Goal: Information Seeking & Learning: Learn about a topic

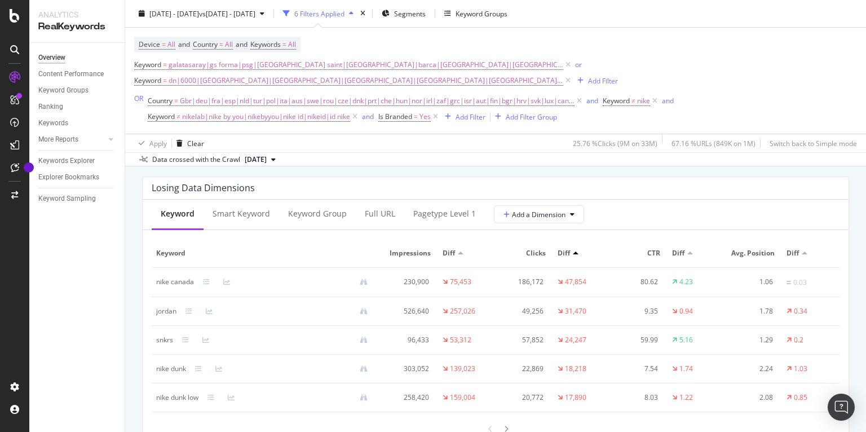
scroll to position [1343, 0]
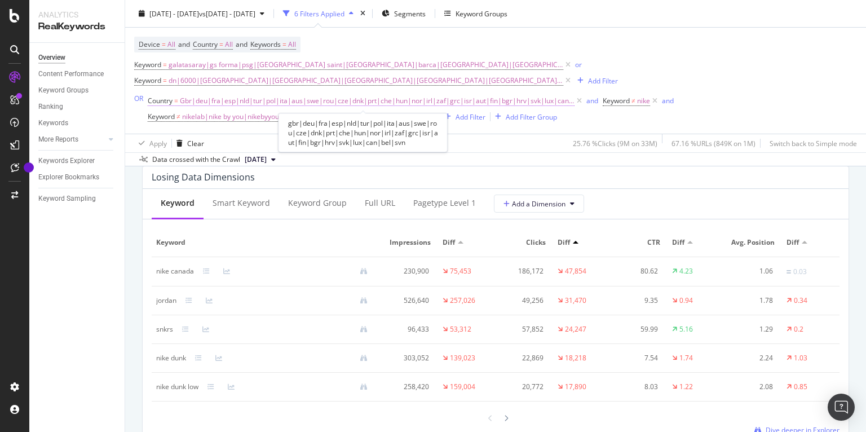
click at [216, 100] on span "Gbr|deu|fra|esp|nld|tur|pol|ita|aus|swe|rou|cze|dnk|prt|che|hun|nor|irl|zaf|grc…" at bounding box center [377, 101] width 395 height 16
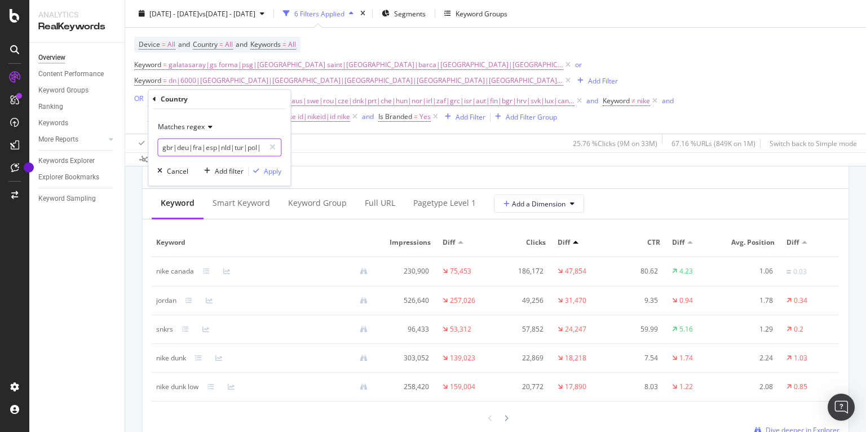
click at [219, 151] on input "gbr|deu|fra|esp|nld|tur|pol|ita|aus|swe|rou|cze|dnk|prt|che|hun|nor|irl|zaf|grc…" at bounding box center [211, 148] width 107 height 18
click at [178, 149] on input "gbr|deu|fra|esp|nld|tur|pol|ita|aus|swe|rou|cze|dnk|prt|che|hun|nor|irl|zaf|grc…" at bounding box center [211, 148] width 107 height 18
type input "gbr|deu|fra|esp|nld|tur|pol|ita|swe|rou|cze|dnk|prt|che|hun|nor|irl|zaf|grc|isr…"
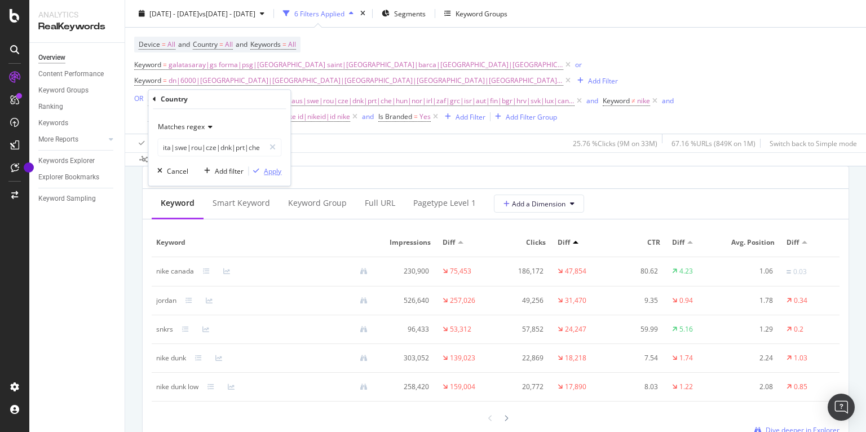
click at [278, 171] on div "Apply" at bounding box center [272, 171] width 17 height 10
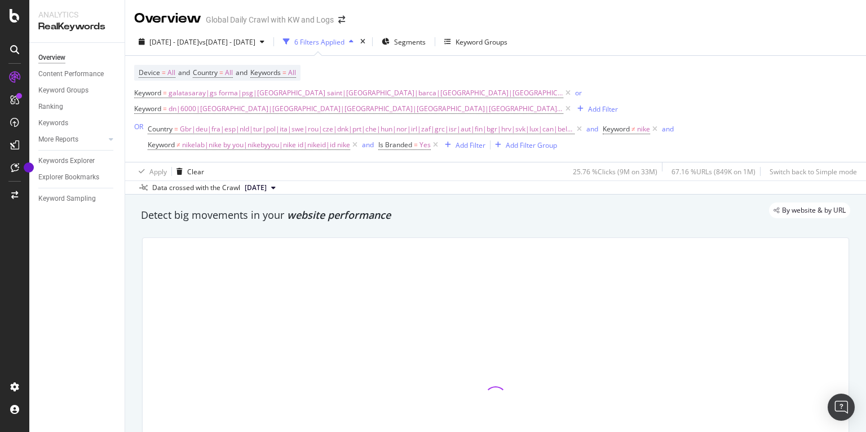
scroll to position [61, 0]
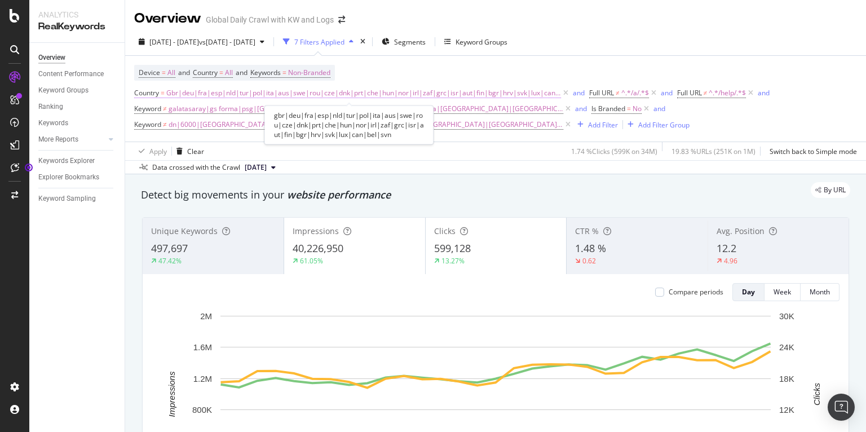
click at [254, 96] on span "Gbr|deu|fra|esp|nld|tur|pol|ita|aus|swe|rou|cze|dnk|prt|che|hun|nor|irl|zaf|grc…" at bounding box center [363, 93] width 395 height 16
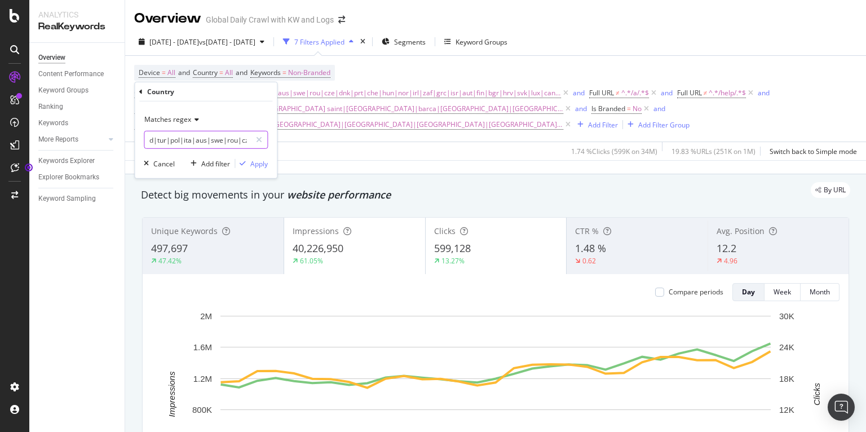
scroll to position [0, 65]
click at [200, 141] on input "gbr|deu|fra|esp|nld|tur|pol|ita|aus|swe|rou|cze|dnk|prt|che|hun|nor|irl|zaf|grc…" at bounding box center [197, 140] width 107 height 18
click at [196, 140] on input "gbr|deu|fra|esp|nld|tur|pol|ita|aus|swe|rou|cze|dnk|prt|che|hun|nor|irl|zaf|grc…" at bounding box center [197, 140] width 107 height 18
click at [198, 140] on input "gbr|deu|fra|esp|nld|tur|pol|ita|aus|swe|rou|cze|dnk|prt|che|hun|nor|irl|zaf|grc…" at bounding box center [197, 140] width 107 height 18
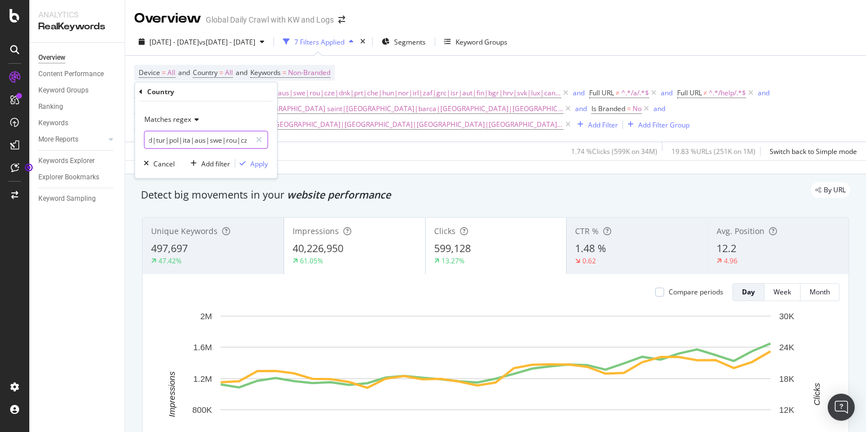
scroll to position [0, 65]
click at [197, 140] on input "gbr|deu|fra|esp|nld|tur|pol|ita|aus|swe|rou|cze|dnk|prt|che|hun|nor|irl|zaf|grc…" at bounding box center [197, 140] width 107 height 18
type input "gbr|deu|fra|esp|nld|tur|pol|ita|swe|rou|cze|dnk|prt|che|hun|nor|irl|zaf|grc|isr…"
click at [255, 167] on div "Apply" at bounding box center [258, 163] width 17 height 10
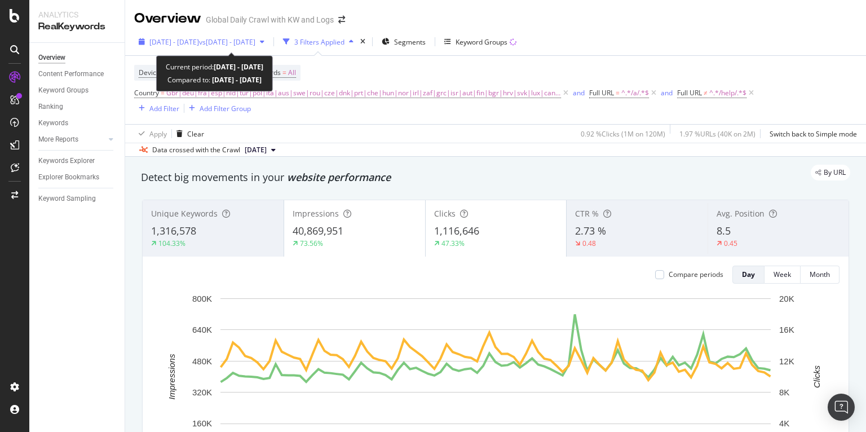
click at [248, 36] on div "2023 Sep. 1st - Nov. 30th vs 2022 Sep. 1st - Nov. 30th" at bounding box center [201, 41] width 135 height 17
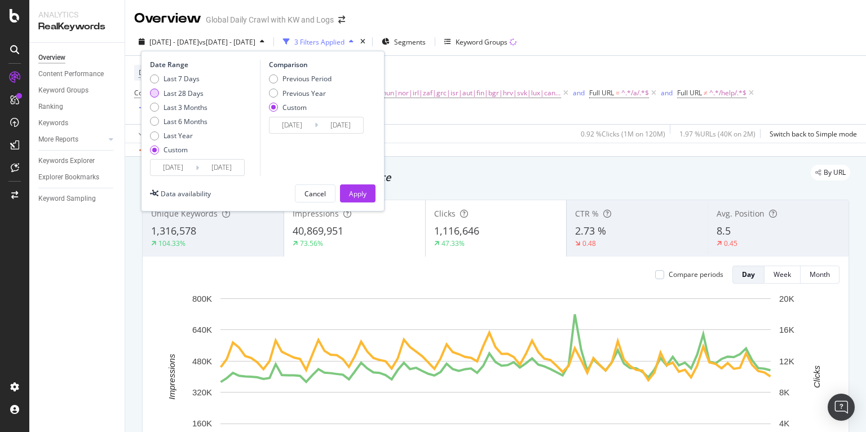
click at [187, 92] on div "Last 28 Days" at bounding box center [183, 93] width 40 height 10
type input "2025/08/05"
type input "2025/09/01"
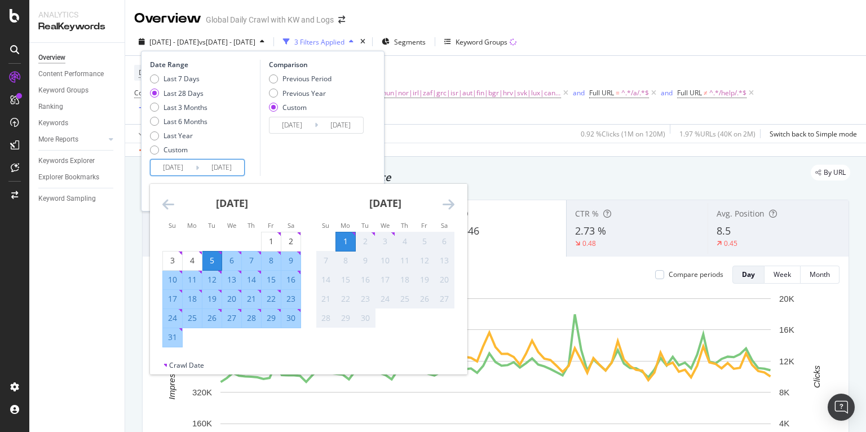
click at [183, 172] on input "2025/08/05" at bounding box center [173, 168] width 45 height 16
click at [271, 240] on div "1" at bounding box center [271, 241] width 19 height 11
type input "2025/08/01"
click at [169, 337] on div "31" at bounding box center [172, 336] width 19 height 11
type input "2025/08/31"
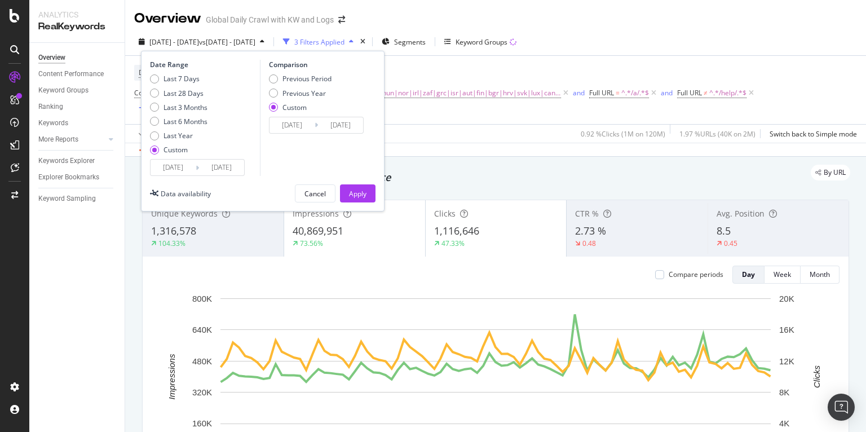
drag, startPoint x: 310, startPoint y: 91, endPoint x: 305, endPoint y: 116, distance: 25.9
click at [311, 91] on div "Previous Year" at bounding box center [303, 93] width 43 height 10
type input "2024/08/02"
type input "2024/09/01"
drag, startPoint x: 291, startPoint y: 125, endPoint x: 294, endPoint y: 130, distance: 5.8
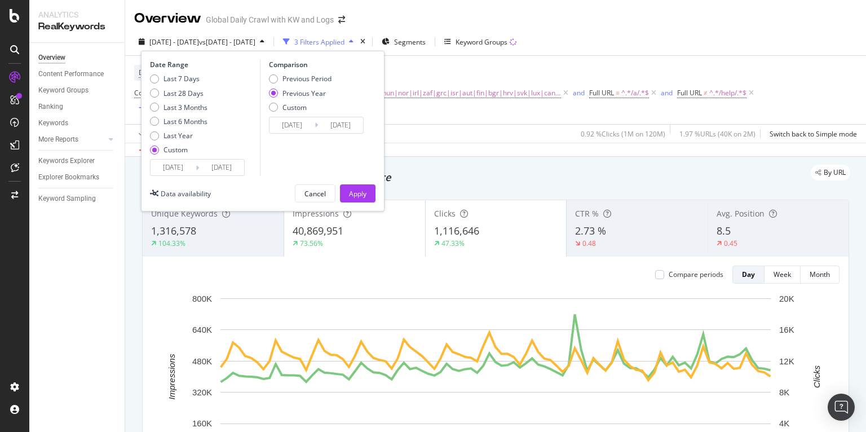
click at [291, 125] on input "2024/08/02" at bounding box center [291, 125] width 45 height 16
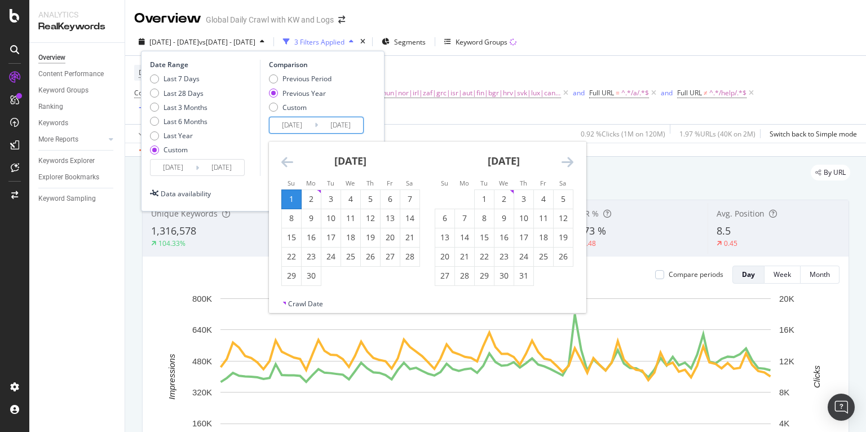
click at [286, 158] on icon "Move backward to switch to the previous month." at bounding box center [287, 162] width 12 height 14
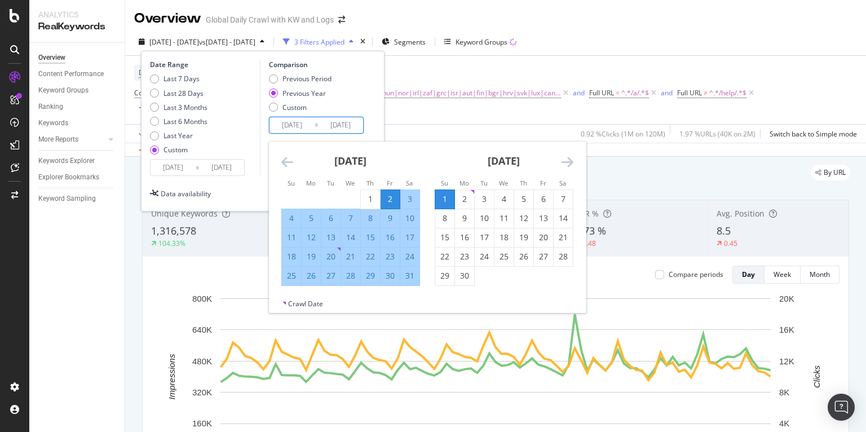
drag, startPoint x: 364, startPoint y: 197, endPoint x: 415, endPoint y: 289, distance: 105.5
click at [364, 197] on div "1" at bounding box center [370, 198] width 19 height 11
type input "2024/08/01"
drag, startPoint x: 410, startPoint y: 280, endPoint x: 401, endPoint y: 263, distance: 18.9
click at [410, 279] on div "31" at bounding box center [409, 276] width 19 height 19
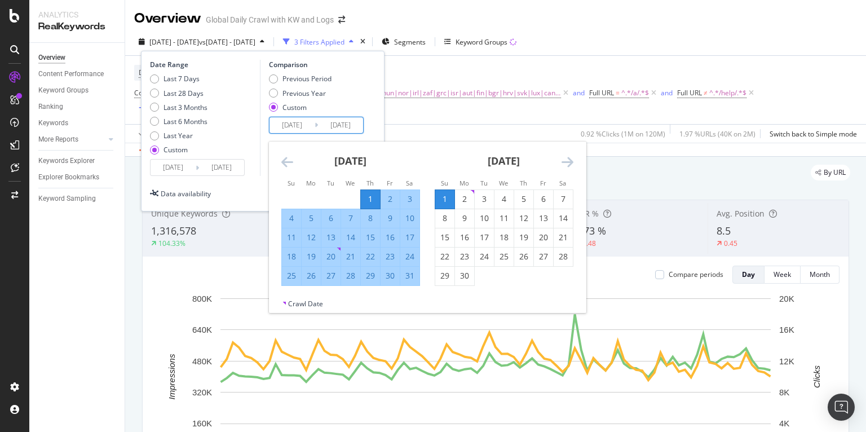
type input "2024/08/31"
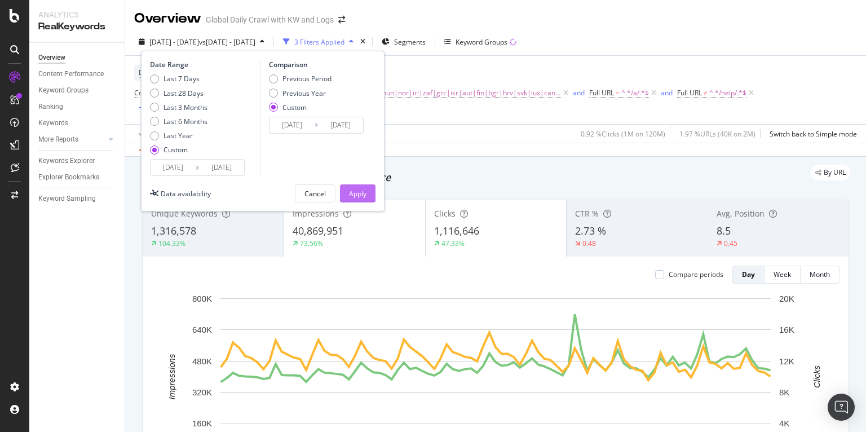
click at [363, 192] on div "Apply" at bounding box center [357, 194] width 17 height 10
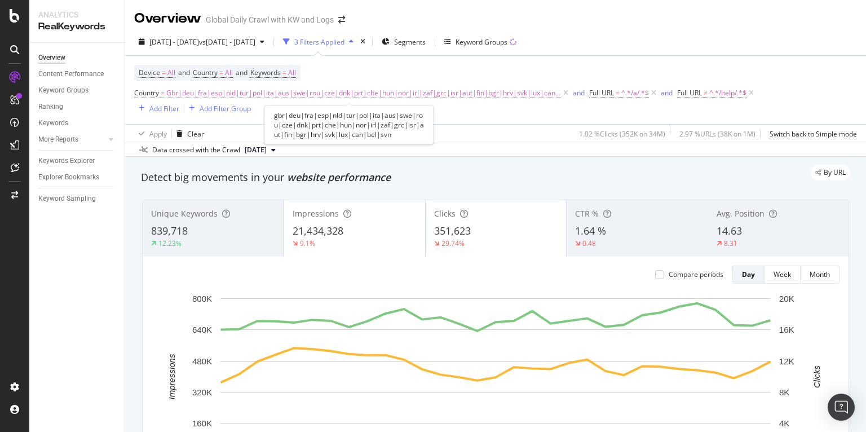
click at [280, 94] on span "Gbr|deu|fra|esp|nld|tur|pol|ita|aus|swe|rou|cze|dnk|prt|che|hun|nor|irl|zaf|grc…" at bounding box center [363, 93] width 395 height 16
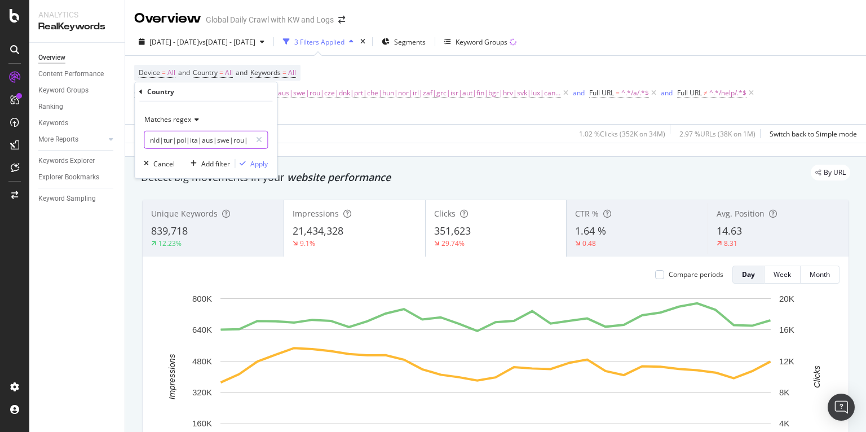
scroll to position [0, 64]
click at [197, 139] on input "gbr|deu|fra|esp|nld|tur|pol|ita|aus|swe|rou|cze|dnk|prt|che|hun|nor|irl|zaf|grc…" at bounding box center [197, 140] width 107 height 18
click at [200, 140] on input "gbr|deu|fra|esp|nld|tur|pol|ita|aus|swe|rou|cze|dnk|prt|che|hun|nor|irl|zaf|grc…" at bounding box center [197, 140] width 107 height 18
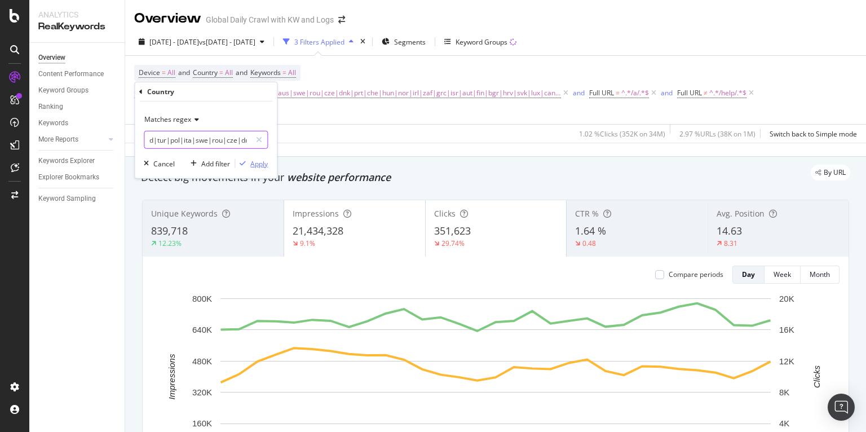
type input "gbr|deu|fra|esp|nld|tur|pol|ita|swe|rou|cze|dnk|prt|che|hun|nor|irl|zaf|grc|isr…"
click at [255, 162] on div "Apply" at bounding box center [258, 163] width 17 height 10
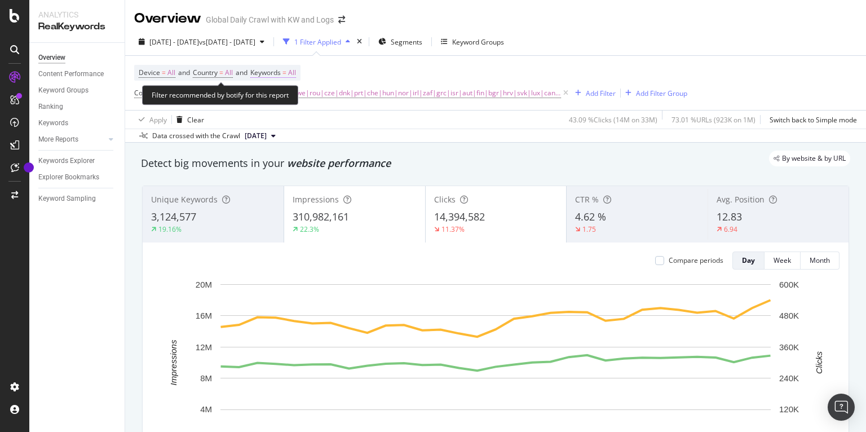
click at [281, 72] on span "Keywords" at bounding box center [265, 73] width 30 height 10
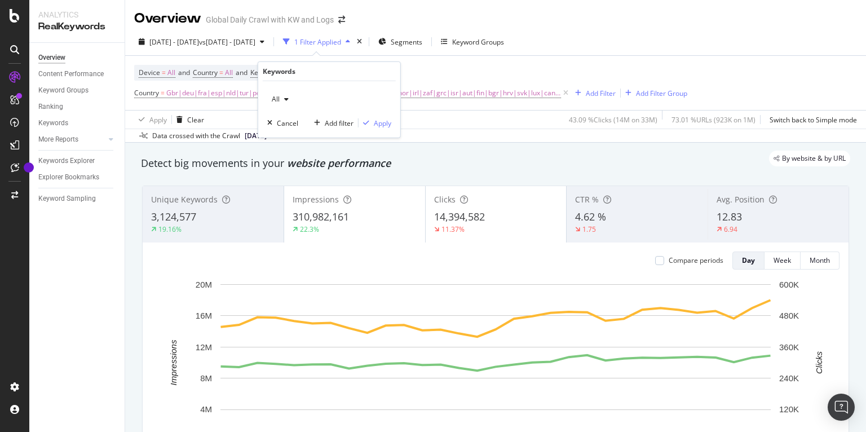
drag, startPoint x: 275, startPoint y: 98, endPoint x: 287, endPoint y: 107, distance: 15.0
click at [275, 98] on span "All" at bounding box center [273, 99] width 12 height 10
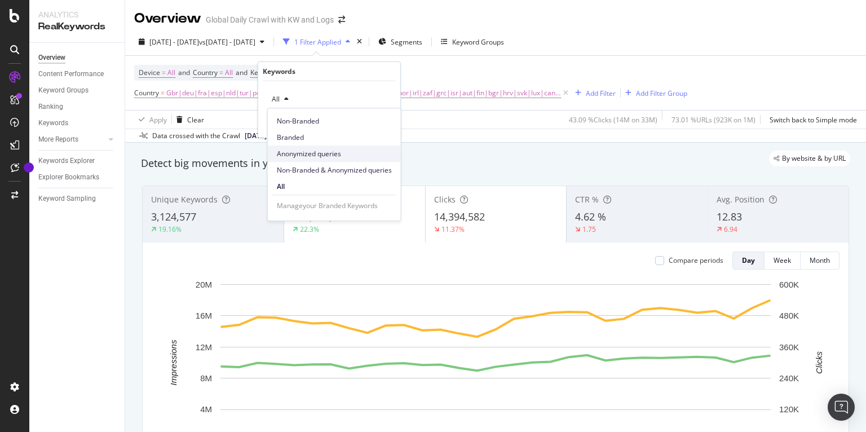
click at [309, 152] on span "Anonymized queries" at bounding box center [334, 154] width 115 height 10
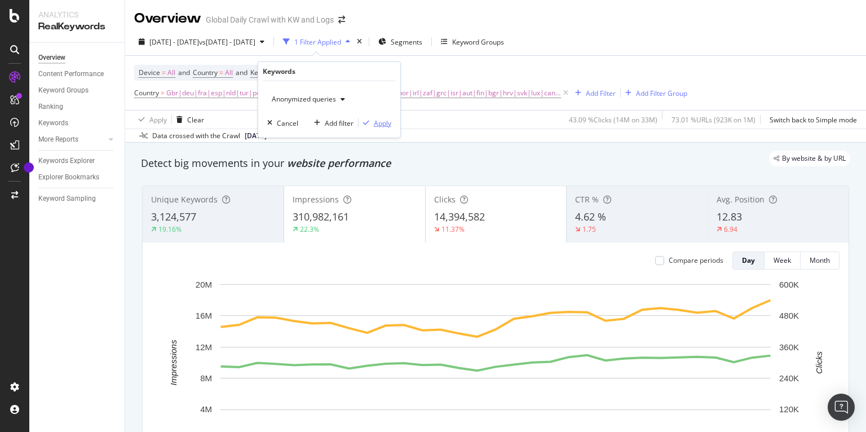
click at [378, 123] on div "Apply" at bounding box center [382, 123] width 17 height 10
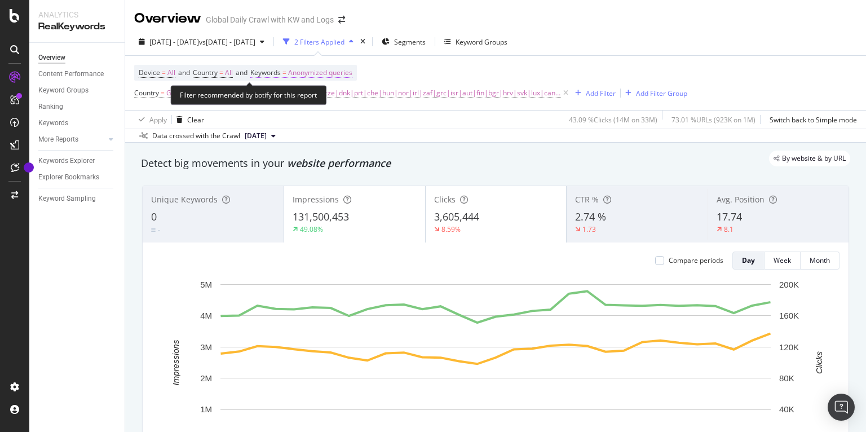
click at [344, 65] on span "Anonymized queries" at bounding box center [320, 73] width 64 height 16
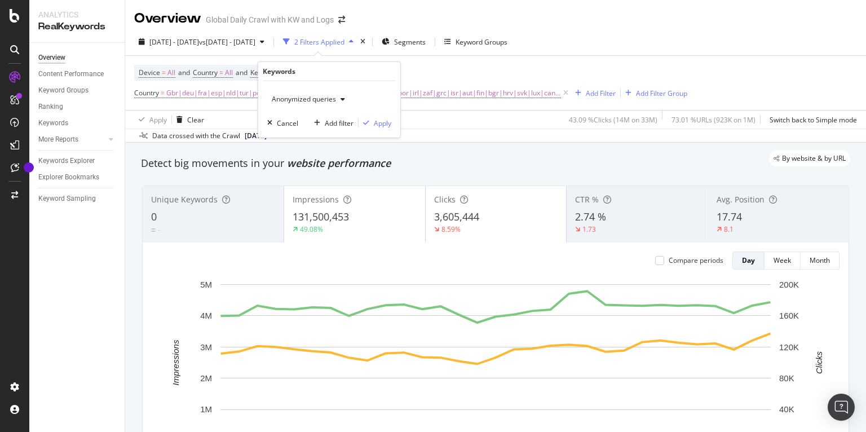
click at [334, 98] on span "Anonymized queries" at bounding box center [301, 99] width 69 height 10
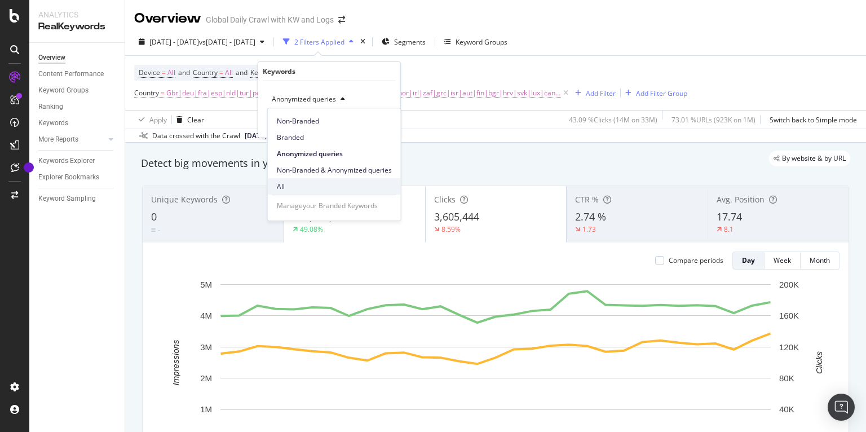
click at [290, 183] on span "All" at bounding box center [334, 187] width 115 height 10
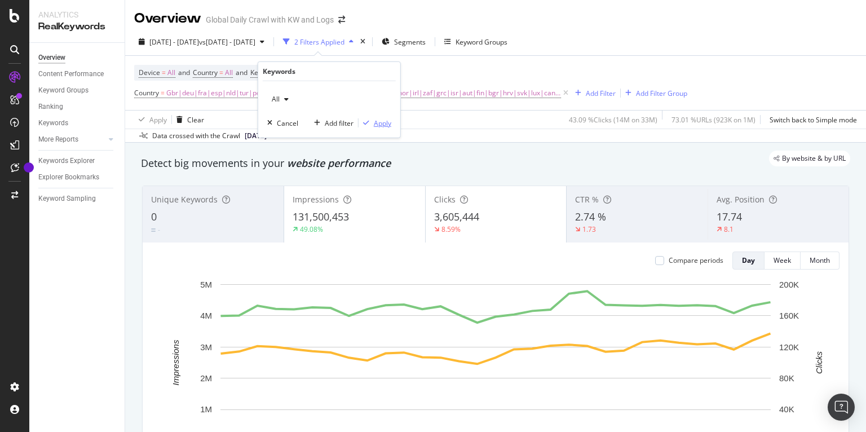
click at [375, 118] on div "Apply" at bounding box center [382, 123] width 17 height 10
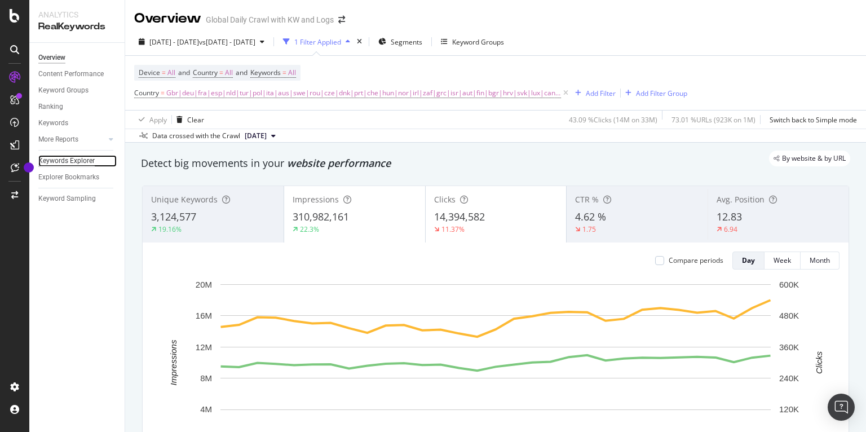
click at [65, 163] on div "Keywords Explorer" at bounding box center [66, 161] width 56 height 12
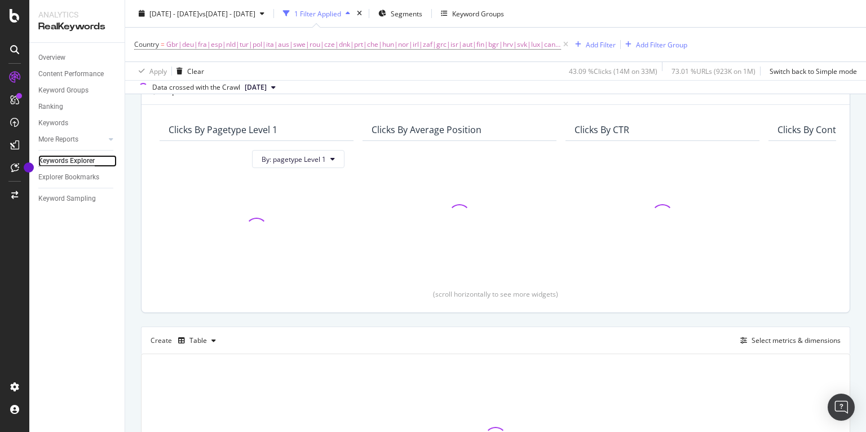
scroll to position [206, 0]
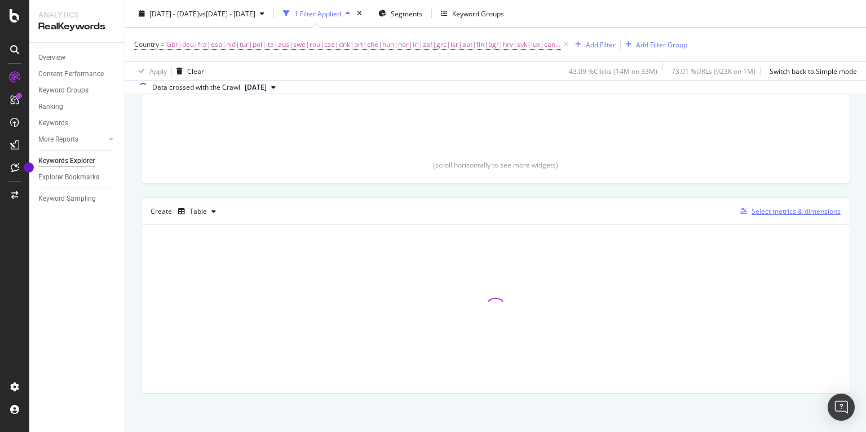
click at [756, 206] on div "Select metrics & dimensions" at bounding box center [795, 211] width 89 height 10
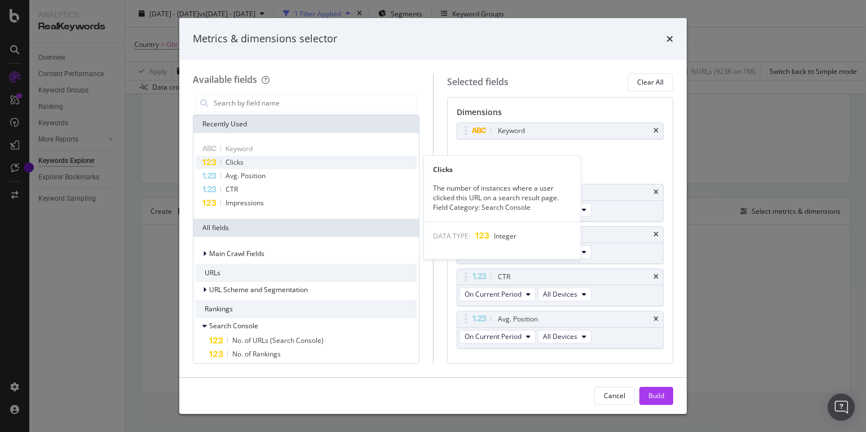
click at [233, 164] on span "Clicks" at bounding box center [234, 162] width 18 height 10
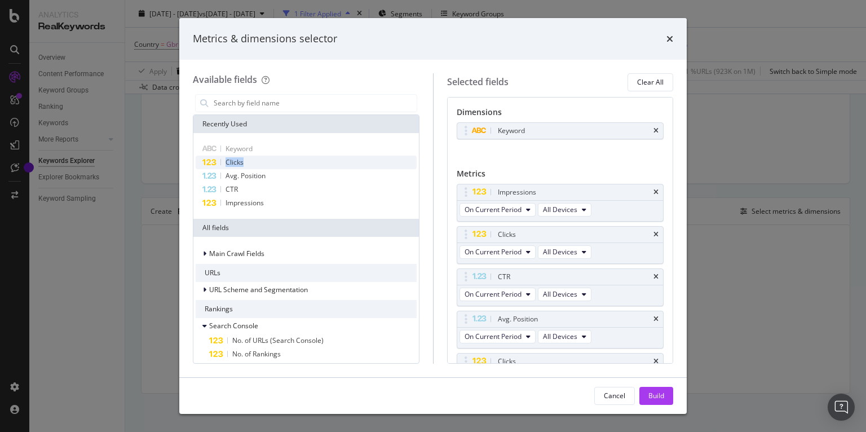
click at [233, 164] on span "Clicks" at bounding box center [234, 162] width 18 height 10
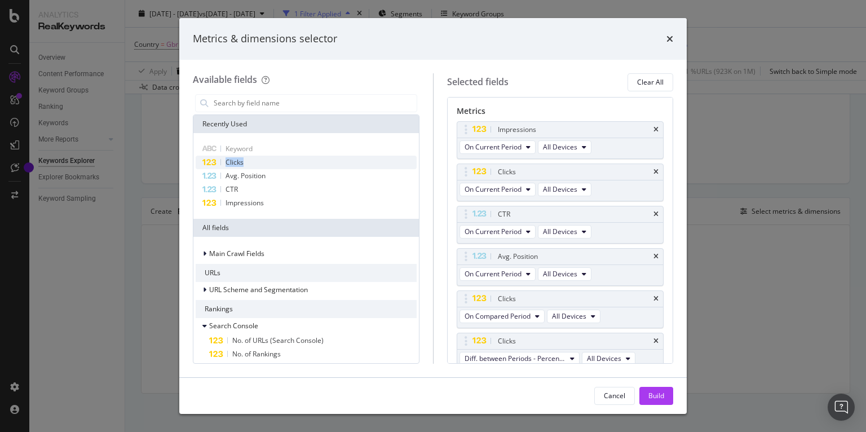
scroll to position [68, 0]
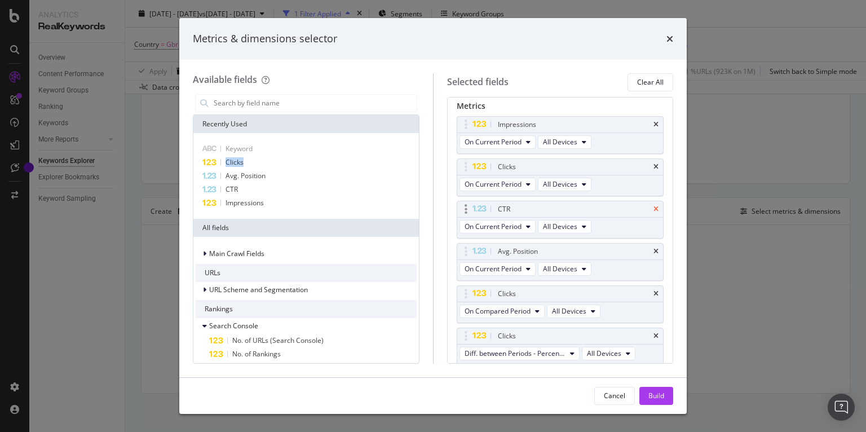
click at [654, 206] on icon "times" at bounding box center [655, 209] width 5 height 7
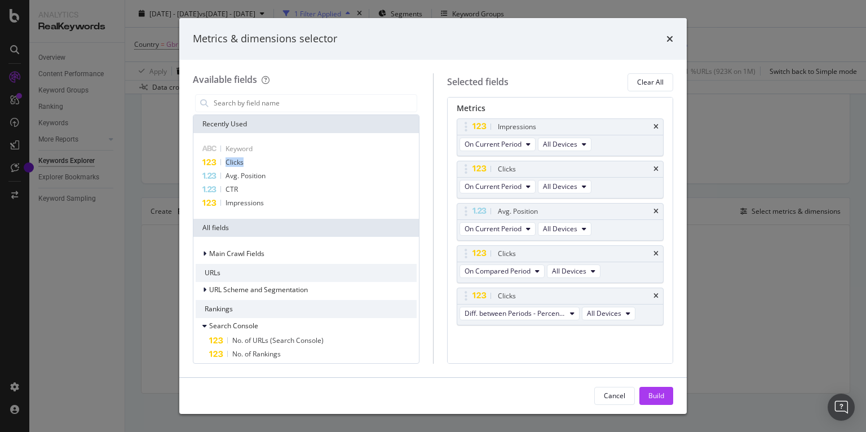
scroll to position [63, 0]
click at [654, 206] on div "Avg. Position" at bounding box center [560, 214] width 206 height 16
click at [657, 212] on icon "times" at bounding box center [655, 213] width 5 height 7
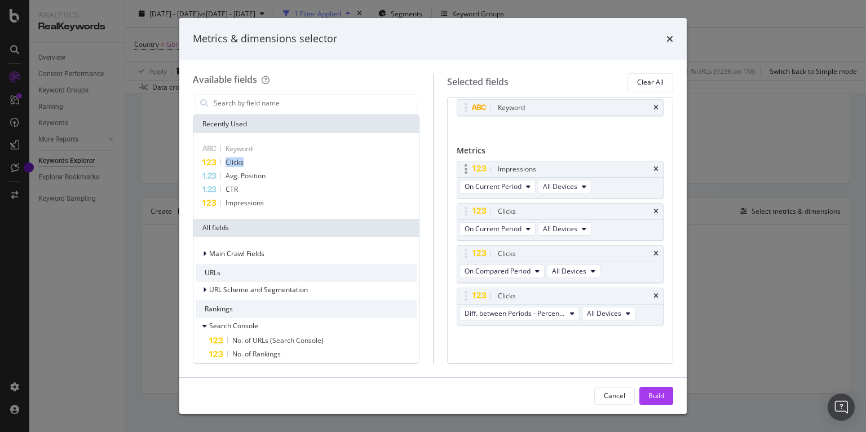
scroll to position [21, 0]
click at [656, 168] on icon "times" at bounding box center [655, 171] width 5 height 7
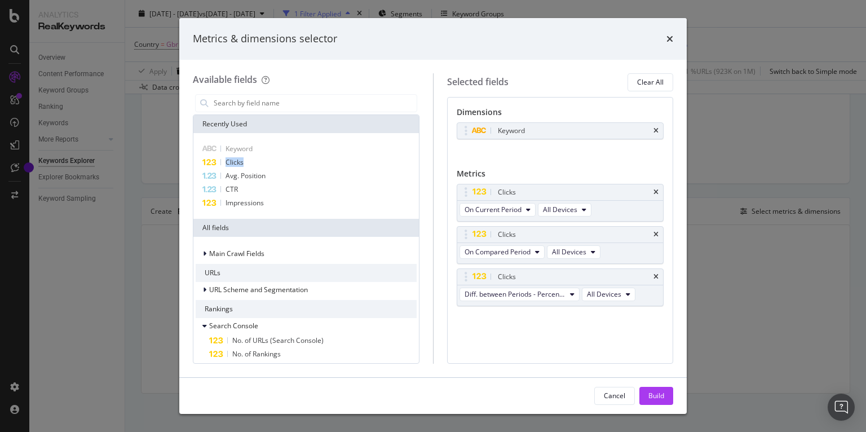
scroll to position [0, 0]
click at [514, 258] on div "On Compared Period All Devices" at bounding box center [531, 253] width 148 height 20
click at [521, 251] on span "On Compared Period" at bounding box center [497, 252] width 66 height 10
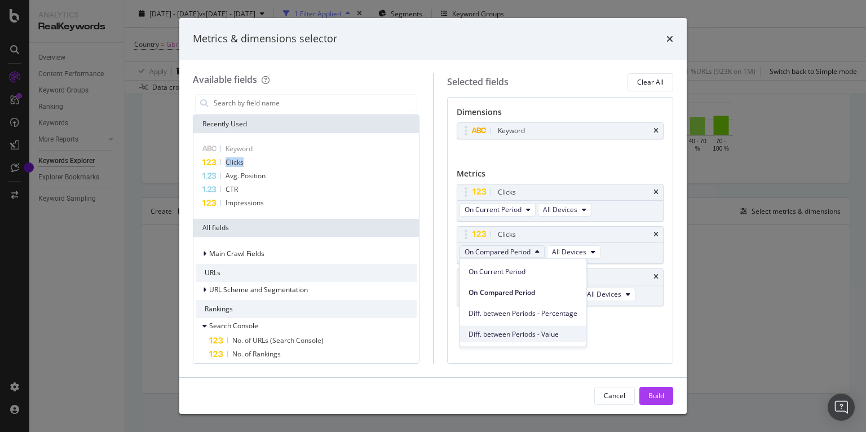
click at [540, 329] on span "Diff. between Periods - Value" at bounding box center [522, 334] width 109 height 10
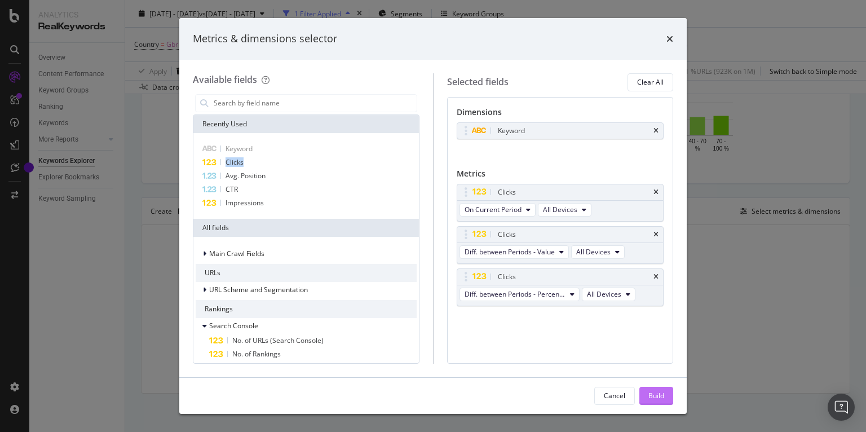
click at [656, 399] on div "Build" at bounding box center [656, 396] width 16 height 10
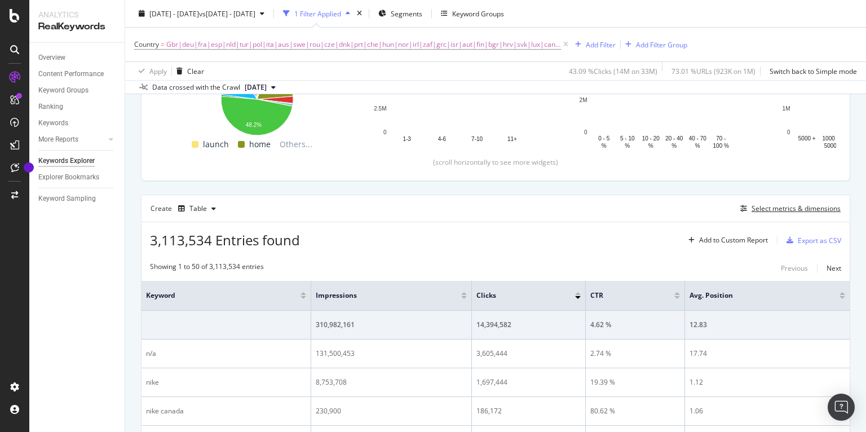
scroll to position [211, 0]
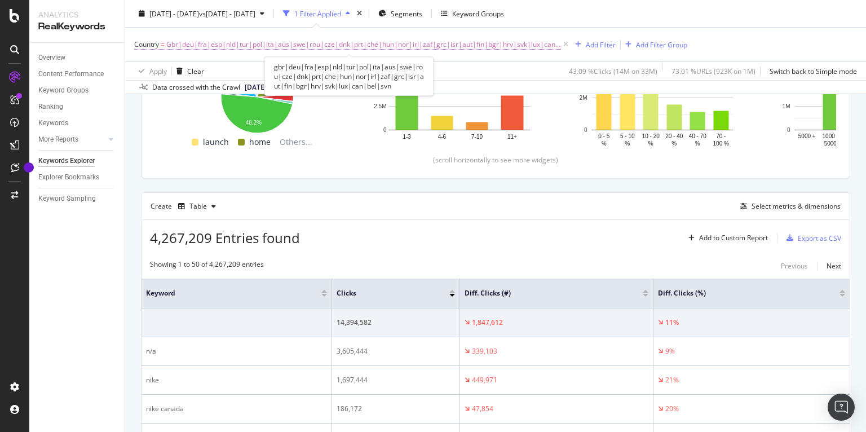
click at [298, 44] on span "Gbr|deu|fra|esp|nld|tur|pol|ita|aus|swe|rou|cze|dnk|prt|che|hun|nor|irl|zaf|grc…" at bounding box center [363, 45] width 395 height 16
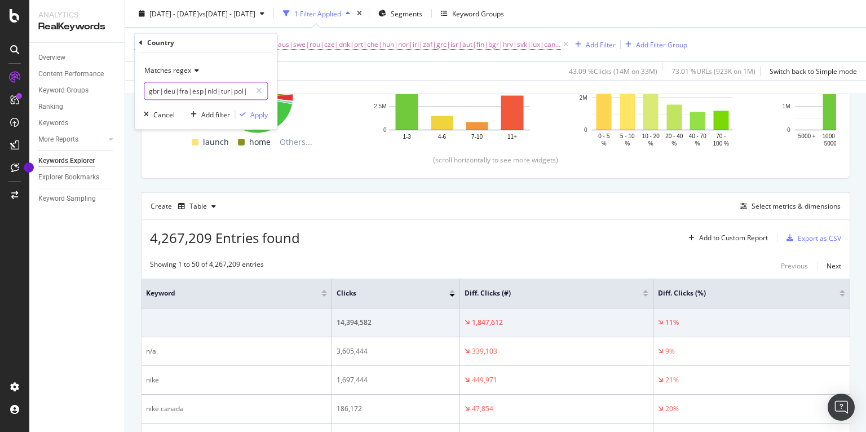
click at [196, 90] on input "gbr|deu|fra|esp|nld|tur|pol|ita|aus|swe|rou|cze|dnk|prt|che|hun|nor|irl|zaf|grc…" at bounding box center [197, 91] width 107 height 18
click at [199, 90] on input "gbr|deu|fra|esp|nld|tur|pol|ita|aus|swe|rou|cze|dnk|prt|che|hun|nor|irl|zaf|grc…" at bounding box center [197, 91] width 107 height 18
click at [187, 91] on input "gbr|deu|fra|esp|nld|tur|pol|ita|aus|swe|rou|cze|dnk|prt|che|hun|nor|irl|zaf|grc…" at bounding box center [197, 91] width 107 height 18
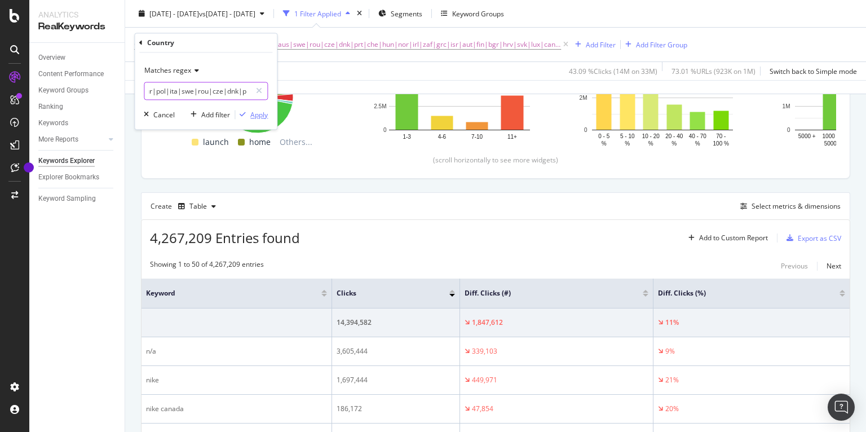
type input "gbr|deu|fra|esp|nld|tur|pol|ita|swe|rou|cze|dnk|prt|che|hun|nor|irl|zaf|grc|isr…"
click at [255, 112] on div "Apply" at bounding box center [258, 115] width 17 height 10
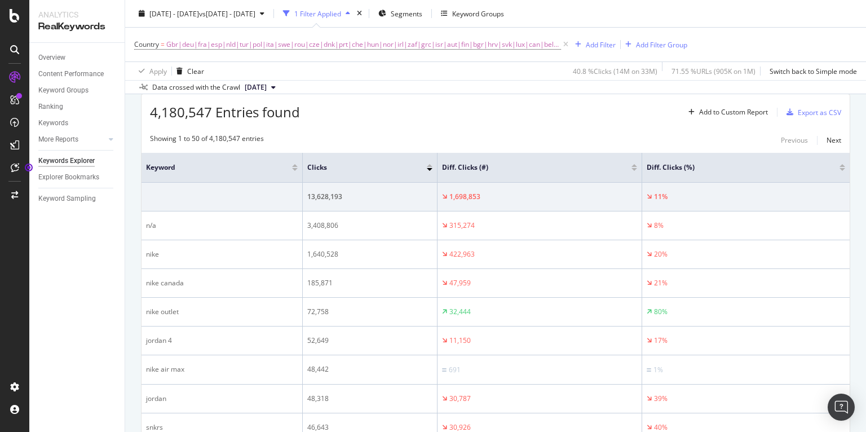
scroll to position [333, 0]
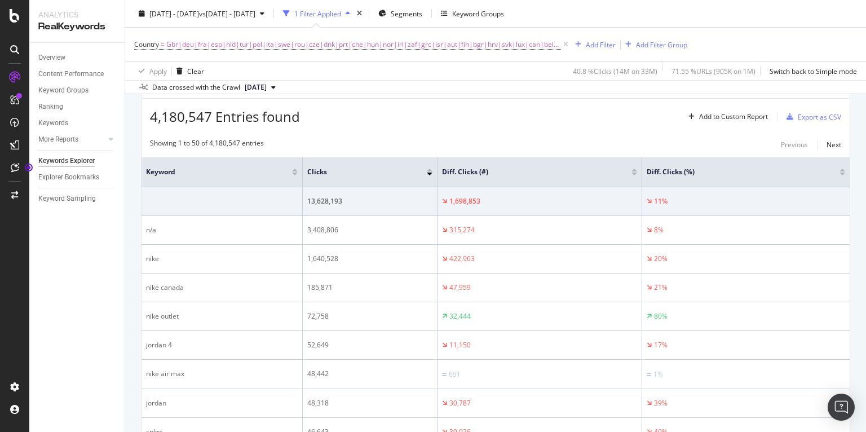
click at [634, 172] on div at bounding box center [634, 173] width 6 height 3
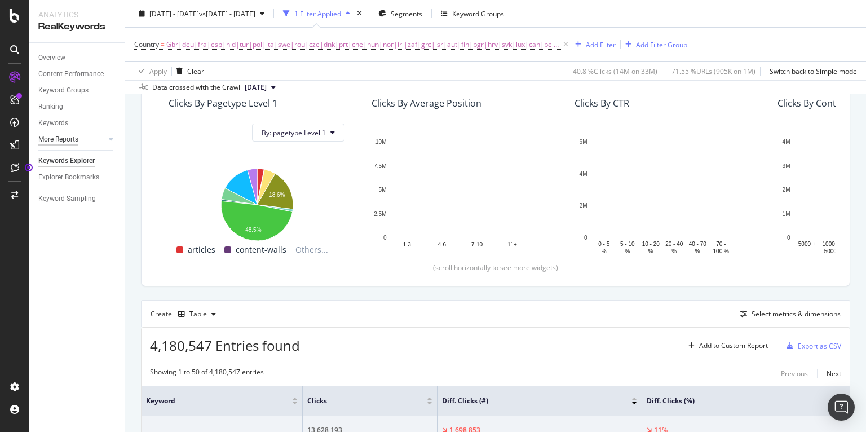
scroll to position [282, 0]
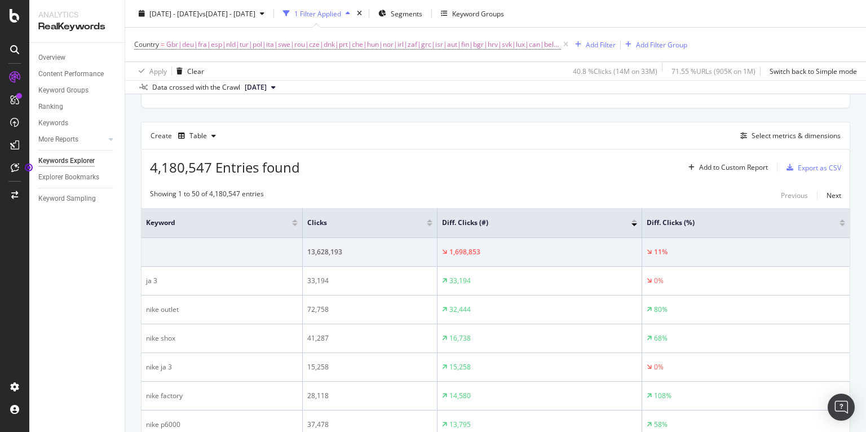
click at [634, 219] on div at bounding box center [634, 220] width 6 height 3
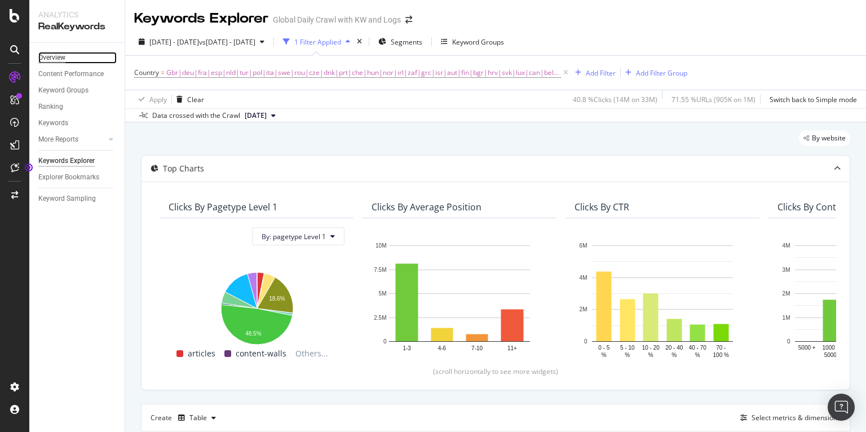
click at [45, 57] on div "Overview" at bounding box center [51, 58] width 27 height 12
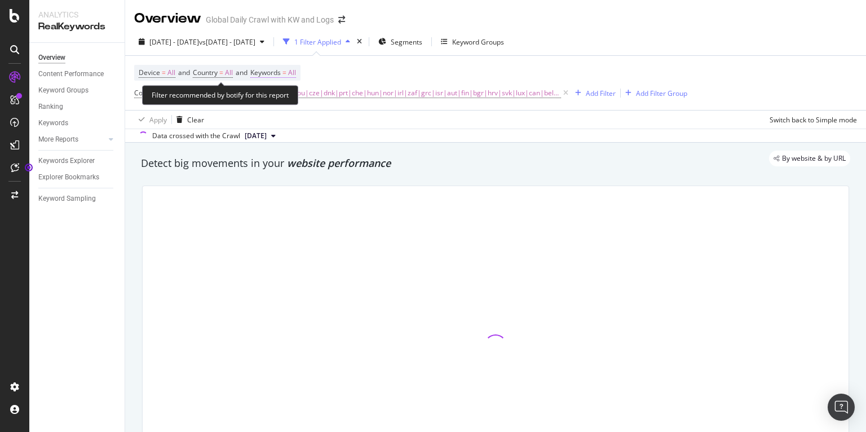
click at [269, 74] on span "Keywords" at bounding box center [265, 73] width 30 height 10
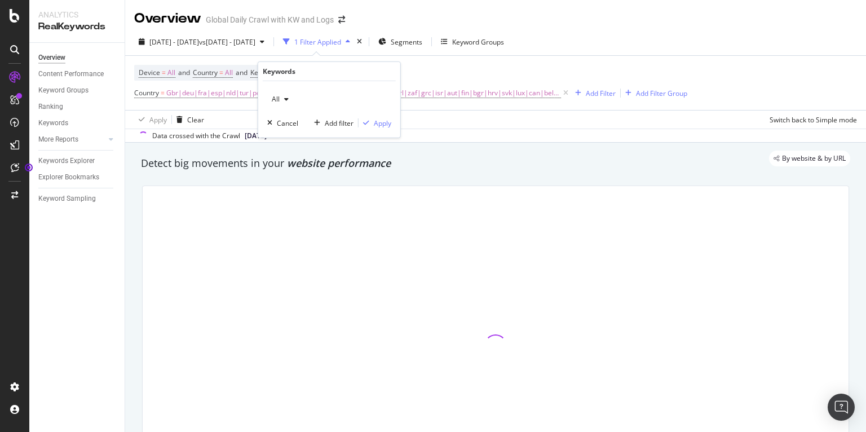
click at [285, 101] on icon "button" at bounding box center [286, 99] width 5 height 7
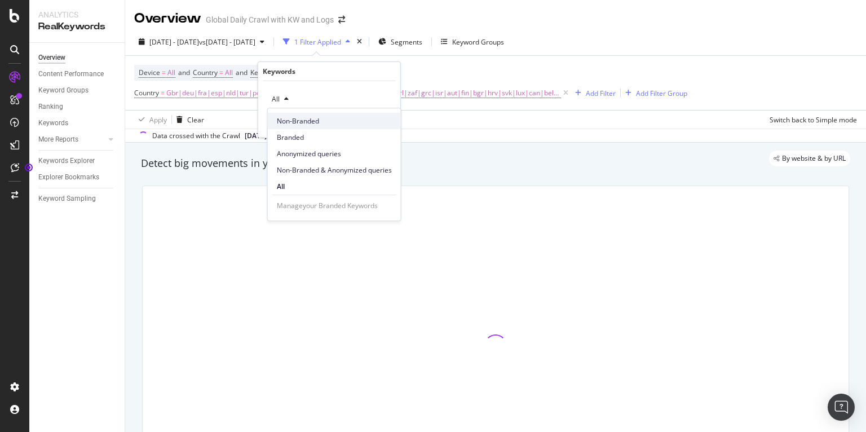
click at [293, 120] on span "Non-Branded" at bounding box center [334, 121] width 115 height 10
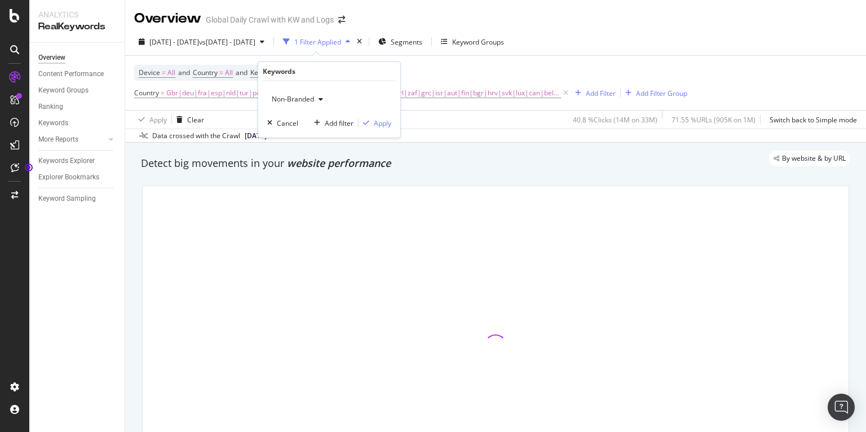
click at [381, 128] on div "Non-Branded Cancel Add filter Apply" at bounding box center [329, 109] width 142 height 56
drag, startPoint x: 380, startPoint y: 123, endPoint x: 219, endPoint y: 172, distance: 168.3
click at [380, 123] on div "Apply" at bounding box center [382, 123] width 17 height 10
click at [77, 159] on div "Keywords Explorer" at bounding box center [66, 161] width 56 height 12
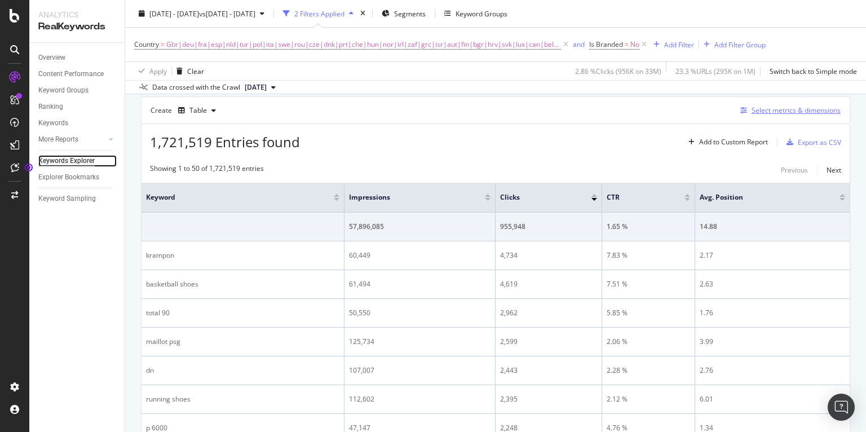
scroll to position [304, 0]
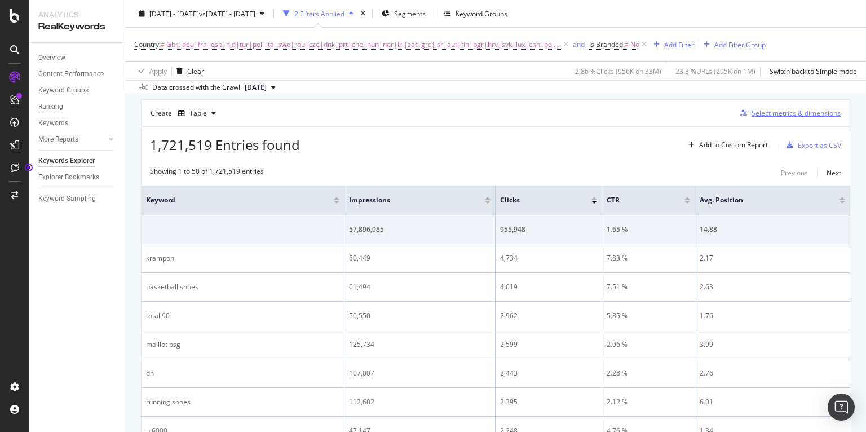
click at [769, 111] on div "Select metrics & dimensions" at bounding box center [795, 113] width 89 height 10
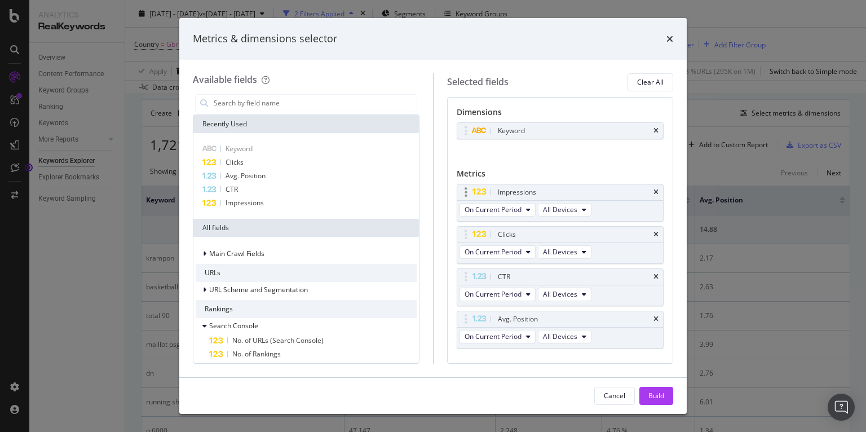
click at [659, 192] on div "Impressions" at bounding box center [560, 192] width 206 height 16
click at [657, 187] on div "Impressions" at bounding box center [560, 192] width 206 height 16
click at [653, 193] on icon "times" at bounding box center [655, 192] width 5 height 7
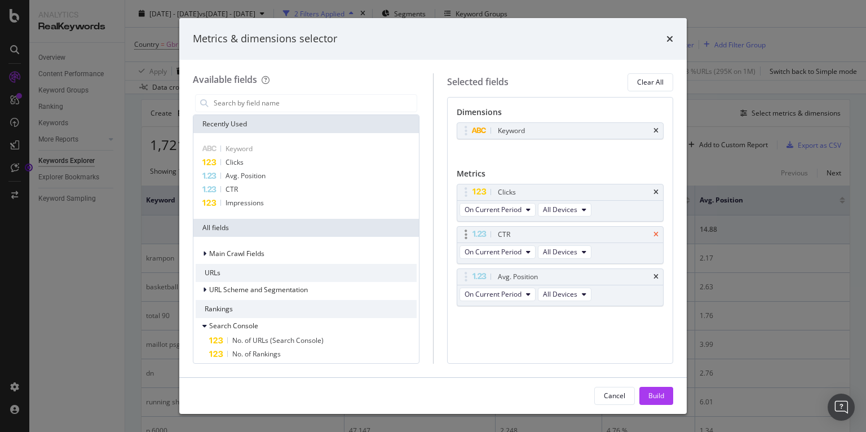
click at [658, 233] on icon "times" at bounding box center [655, 234] width 5 height 7
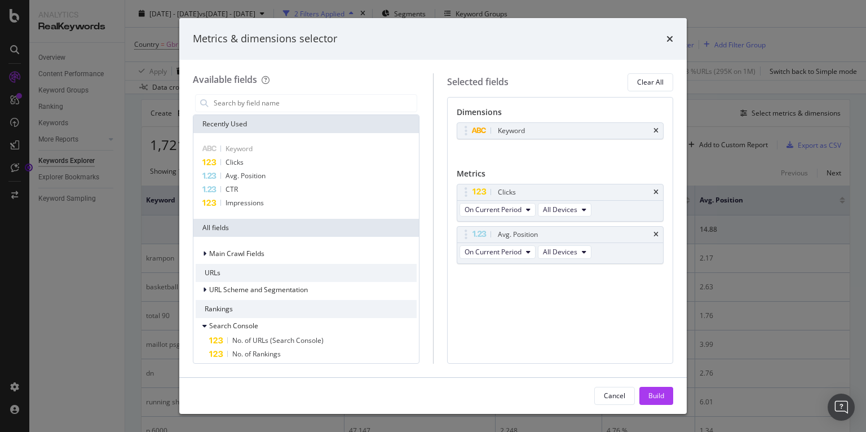
click at [658, 233] on icon "times" at bounding box center [655, 234] width 5 height 7
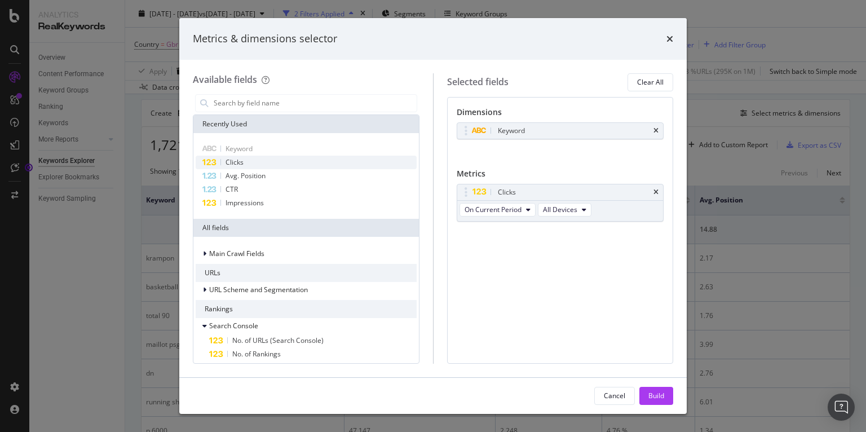
click at [250, 160] on div "Clicks" at bounding box center [306, 163] width 221 height 14
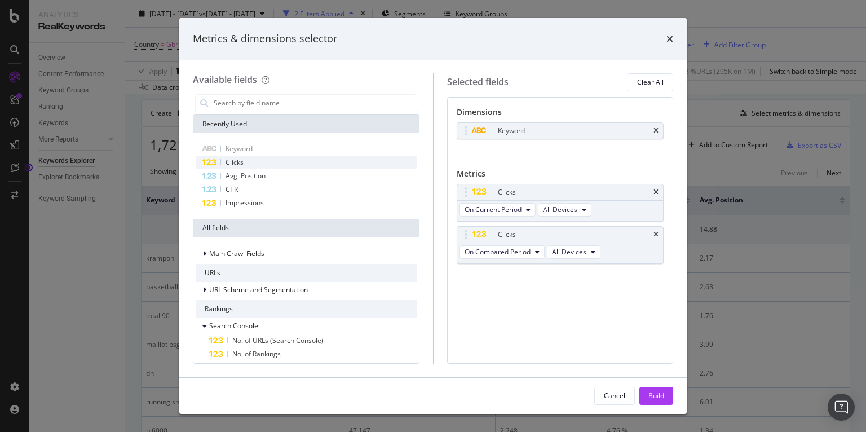
click at [250, 160] on div "Clicks" at bounding box center [306, 163] width 221 height 14
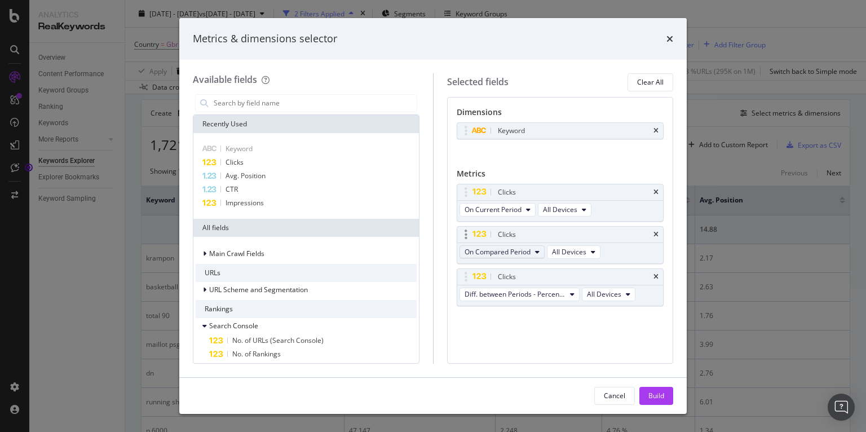
drag, startPoint x: 497, startPoint y: 256, endPoint x: 490, endPoint y: 254, distance: 7.1
click at [497, 256] on button "On Compared Period" at bounding box center [501, 252] width 85 height 14
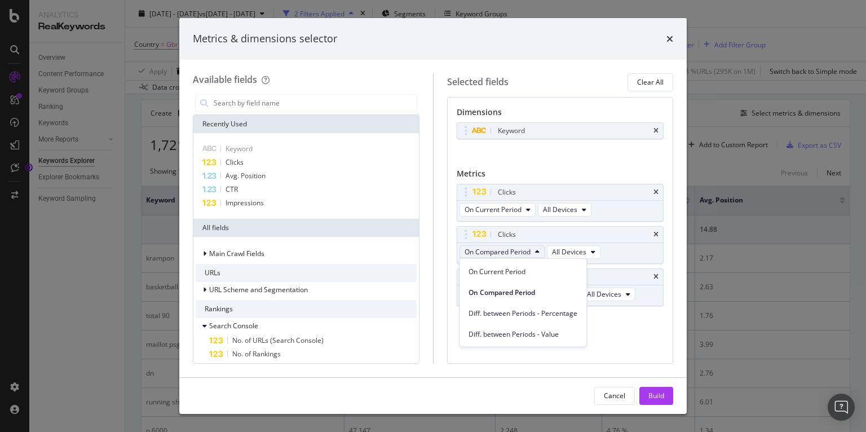
drag, startPoint x: 512, startPoint y: 336, endPoint x: 596, endPoint y: 357, distance: 87.1
click at [512, 336] on span "Diff. between Periods - Value" at bounding box center [522, 334] width 109 height 10
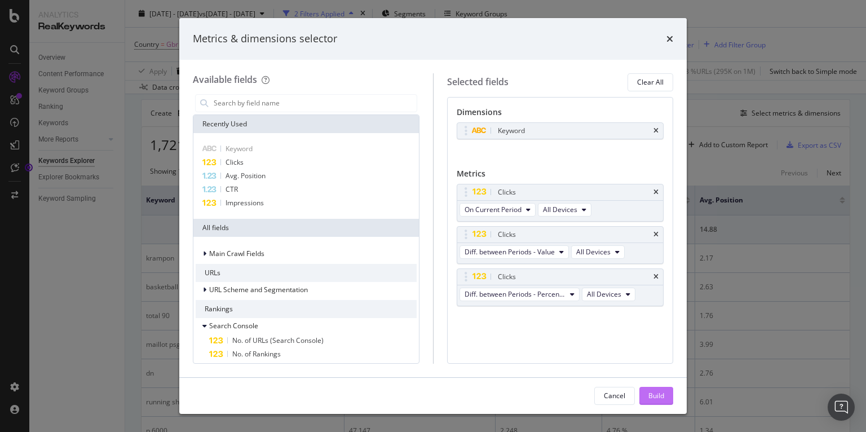
click at [653, 392] on div "Build" at bounding box center [656, 396] width 16 height 10
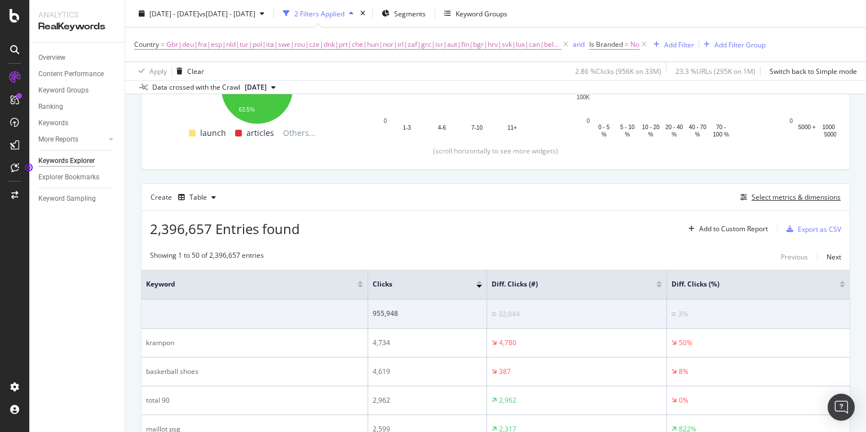
scroll to position [219, 0]
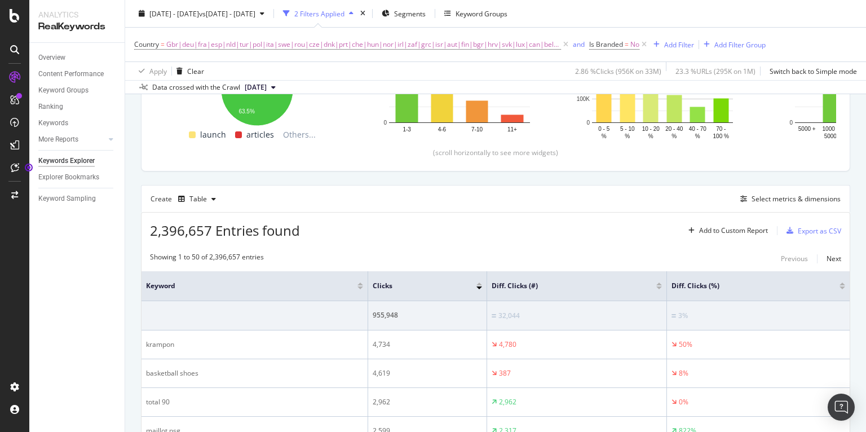
click at [658, 286] on div at bounding box center [659, 287] width 6 height 3
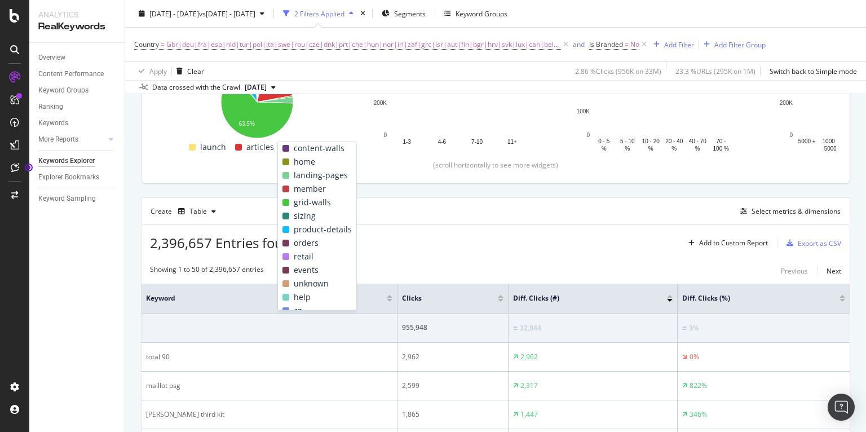
scroll to position [219, 0]
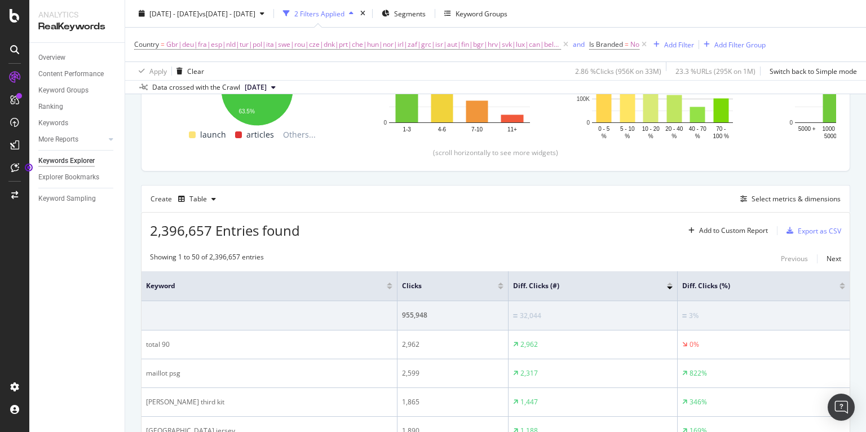
click at [415, 215] on div "2,396,657 Entries found Add to Custom Report Export as CSV" at bounding box center [495, 227] width 708 height 28
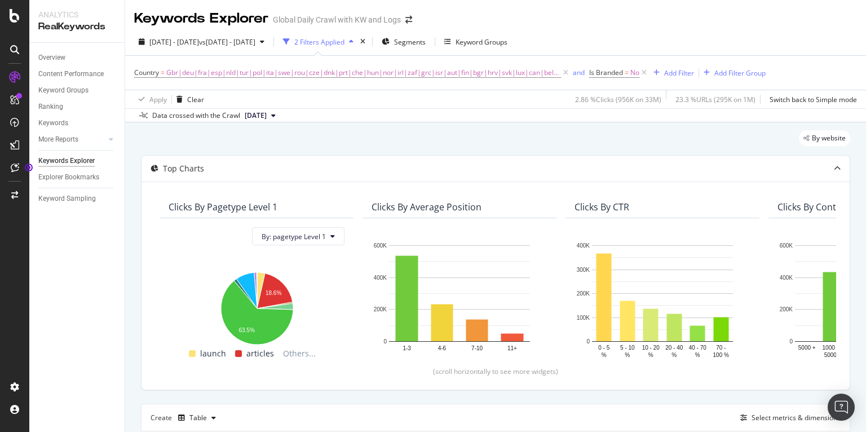
scroll to position [314, 0]
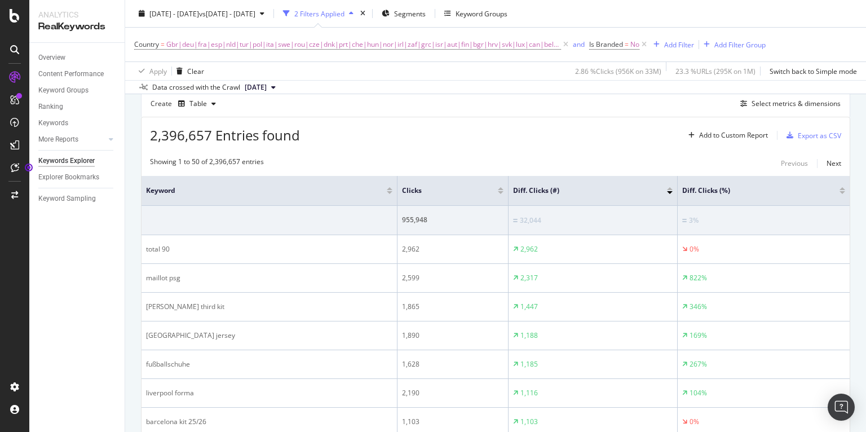
click at [669, 188] on div at bounding box center [670, 188] width 6 height 3
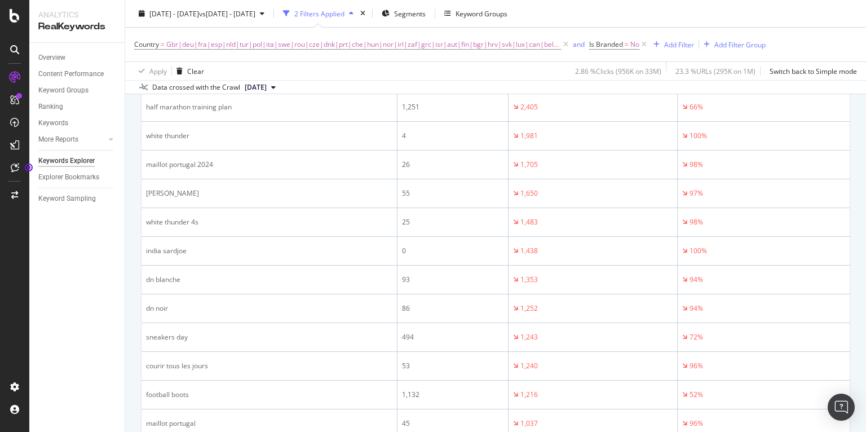
scroll to position [568, 0]
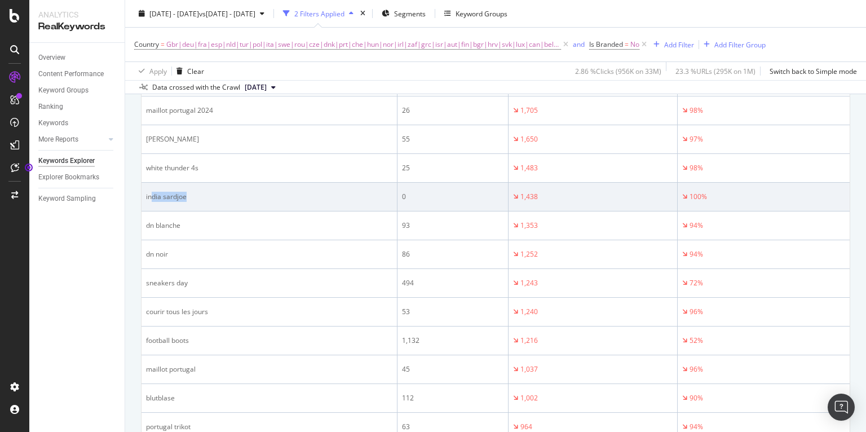
drag, startPoint x: 192, startPoint y: 197, endPoint x: 152, endPoint y: 196, distance: 39.5
click at [152, 196] on div "india sardjoe" at bounding box center [269, 197] width 246 height 10
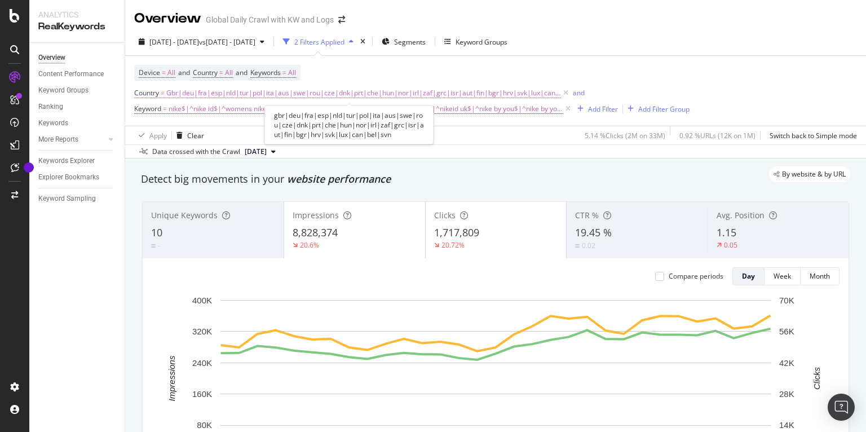
click at [347, 95] on span "Gbr|deu|fra|esp|nld|tur|pol|ita|aus|swe|rou|cze|dnk|prt|che|hun|nor|irl|zaf|grc…" at bounding box center [363, 93] width 395 height 16
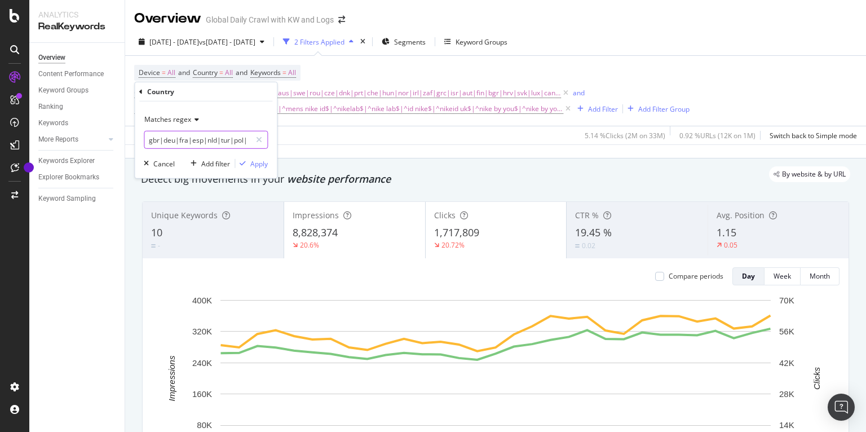
click at [218, 138] on input "gbr|deu|fra|esp|nld|tur|pol|ita|aus|swe|rou|cze|dnk|prt|che|hun|nor|irl|zaf|grc…" at bounding box center [197, 140] width 107 height 18
click at [188, 142] on input "gbr|deu|fra|esp|nld|tur|pol|ita|aus|swe|rou|cze|dnk|prt|che|hun|nor|irl|zaf|grc…" at bounding box center [197, 140] width 107 height 18
click at [165, 140] on input "gbr|deu|fra|esp|nld|tur|pol|ita|aus|swe|rou|cze|dnk|prt|che|hun|nor|irl|zaf|grc…" at bounding box center [197, 140] width 107 height 18
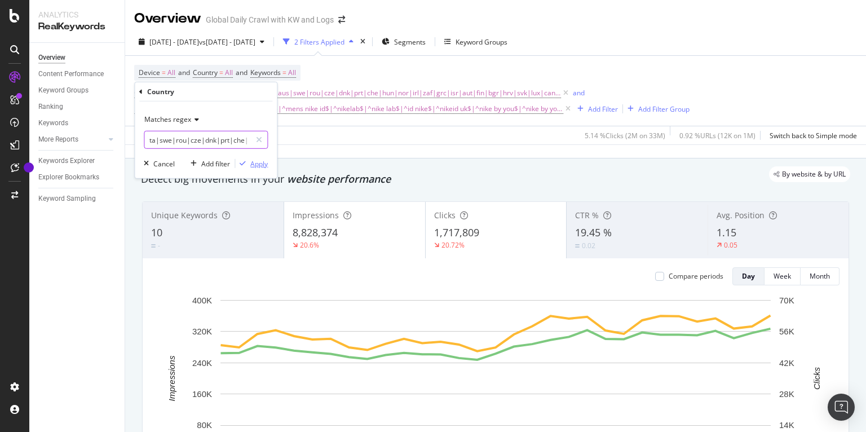
type input "gbr|deu|fra|esp|nld|tur|pol|ita|swe|rou|cze|dnk|prt|che|hun|nor|irl|zaf|grc|isr…"
drag, startPoint x: 255, startPoint y: 163, endPoint x: 312, endPoint y: 17, distance: 156.7
click at [255, 162] on div "Apply" at bounding box center [258, 163] width 17 height 10
